Goal: Find specific page/section: Find specific page/section

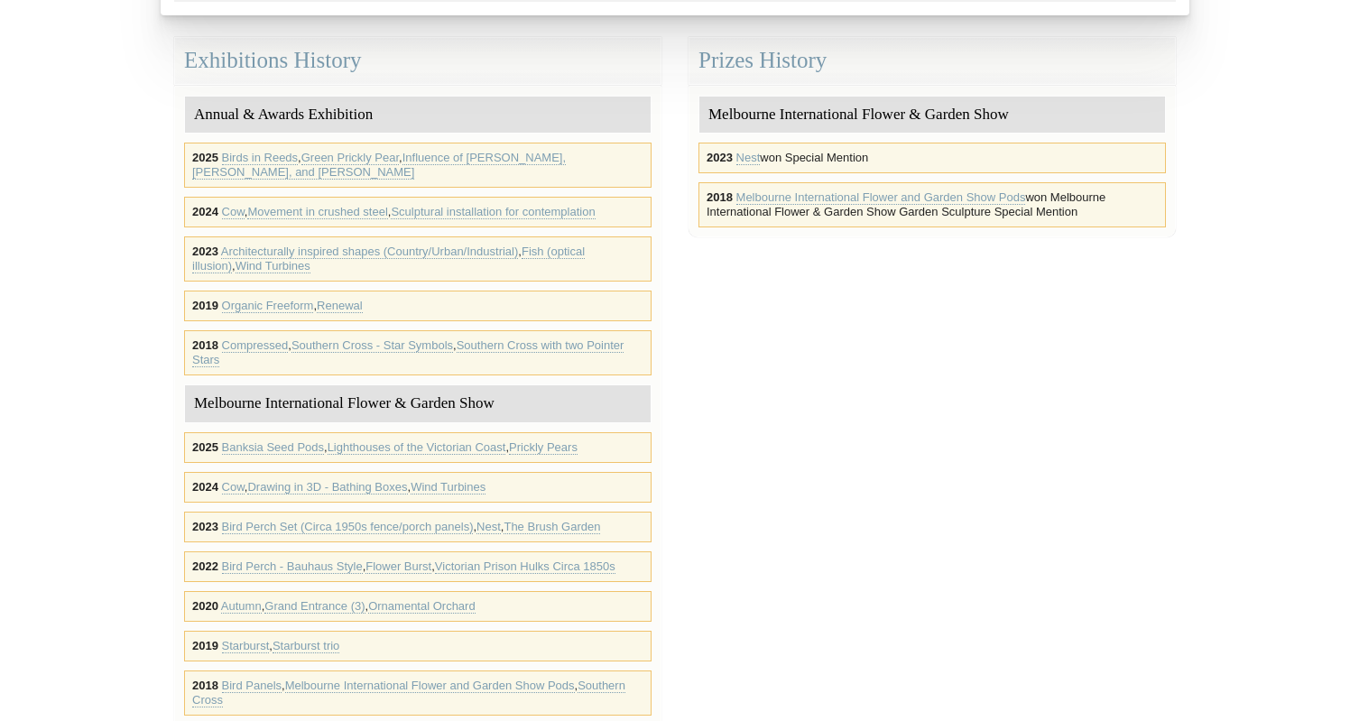
scroll to position [500, 0]
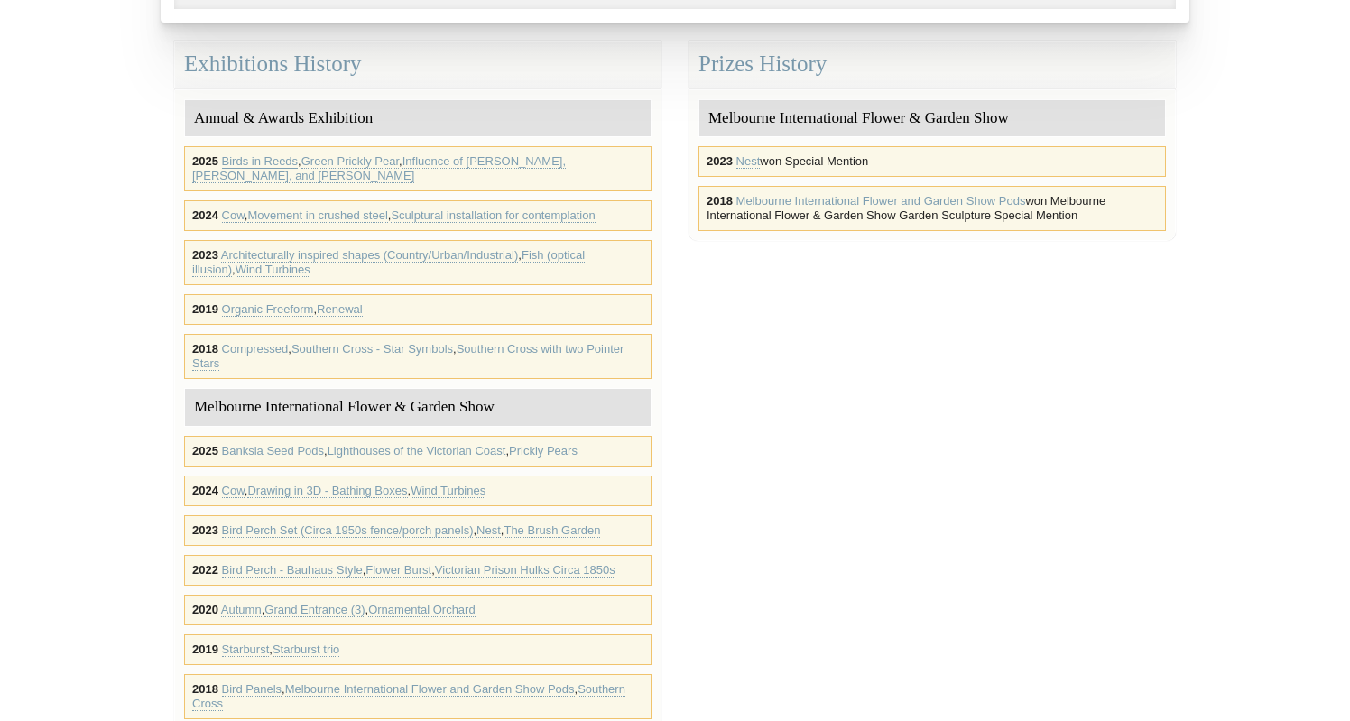
click at [257, 162] on link "Birds in Reeds" at bounding box center [260, 161] width 77 height 14
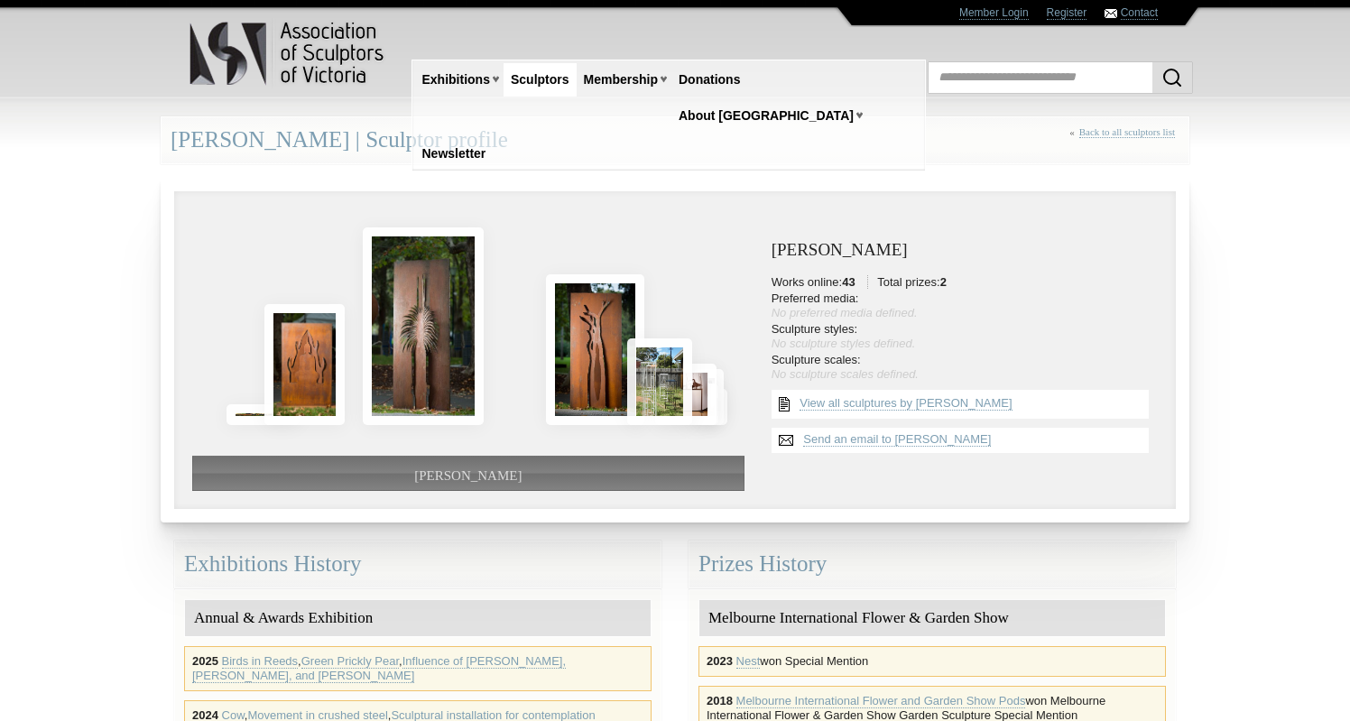
scroll to position [500, 0]
